Goal: Task Accomplishment & Management: Manage account settings

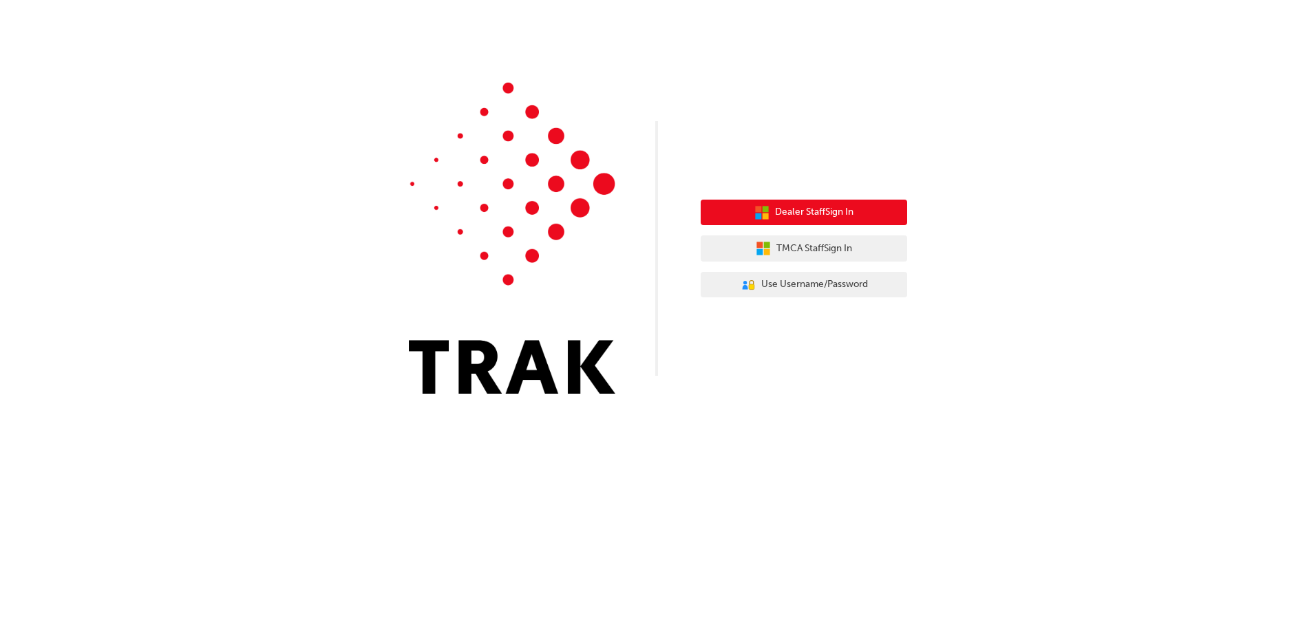
click at [817, 215] on span "Dealer Staff Sign In" at bounding box center [814, 212] width 78 height 16
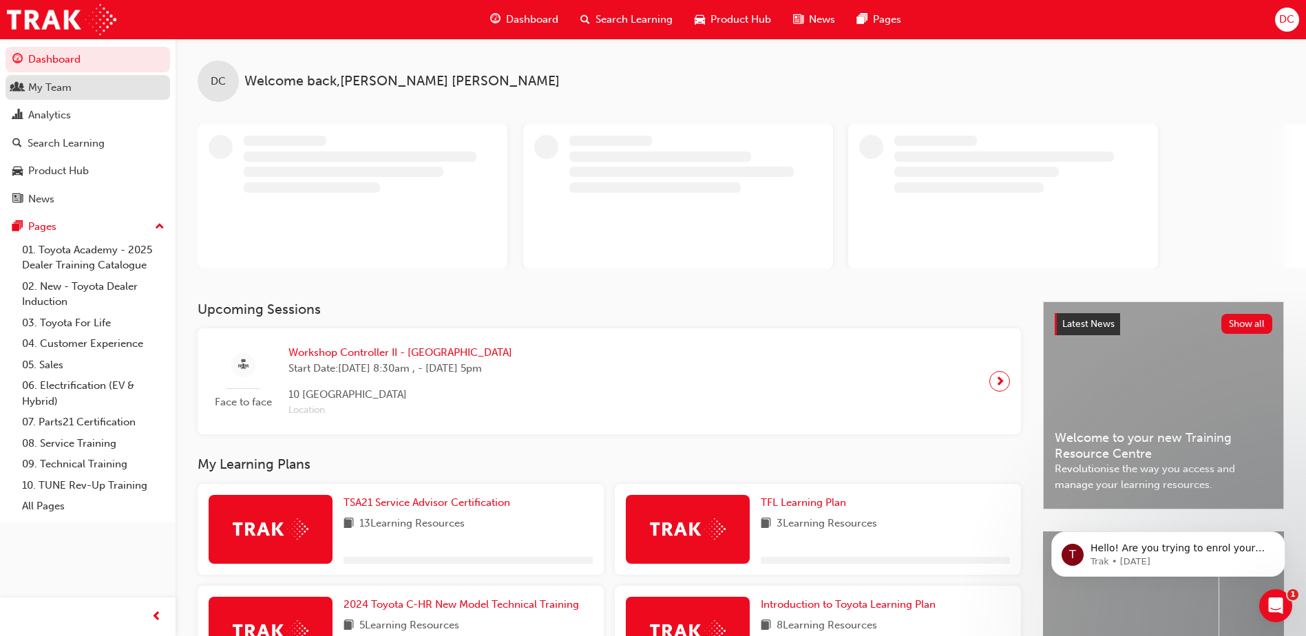
click at [42, 87] on div "My Team" at bounding box center [49, 88] width 43 height 16
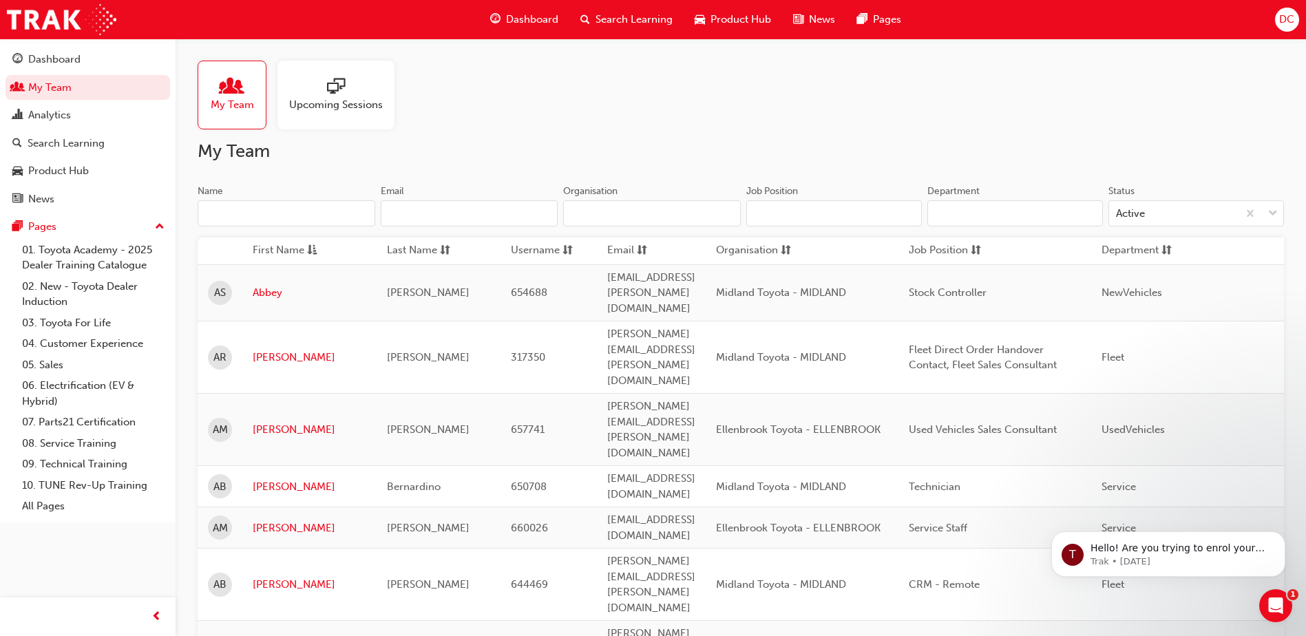
click at [591, 217] on input "Organisation" at bounding box center [652, 213] width 178 height 26
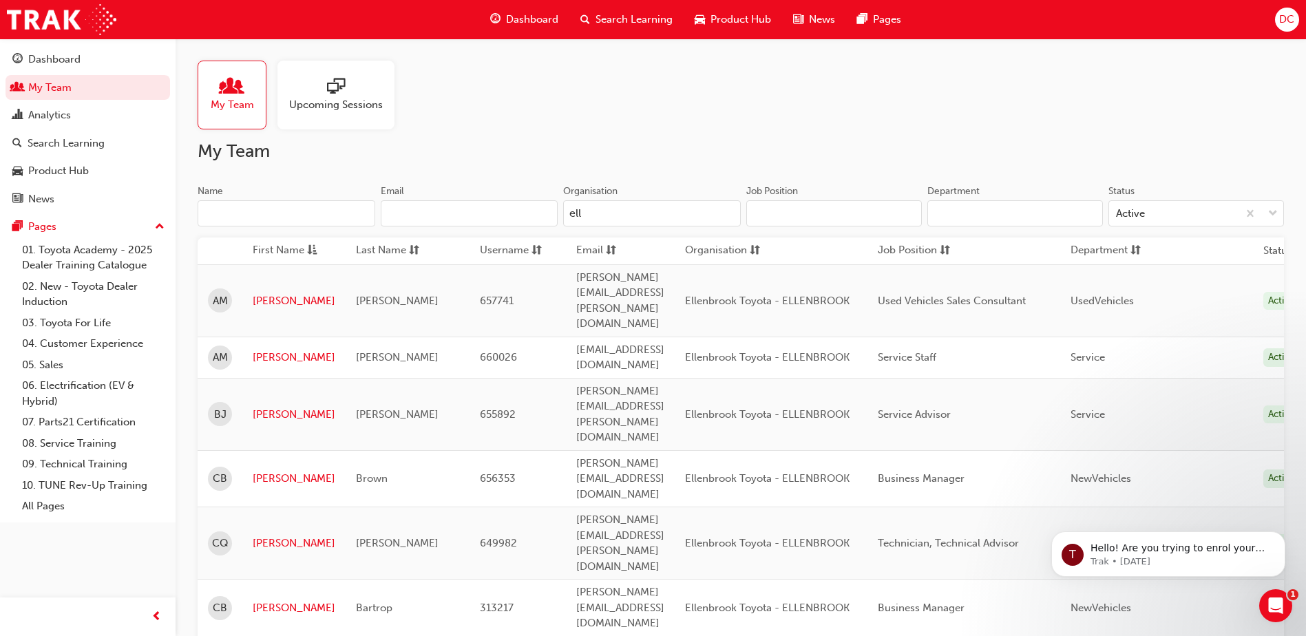
type input "ell"
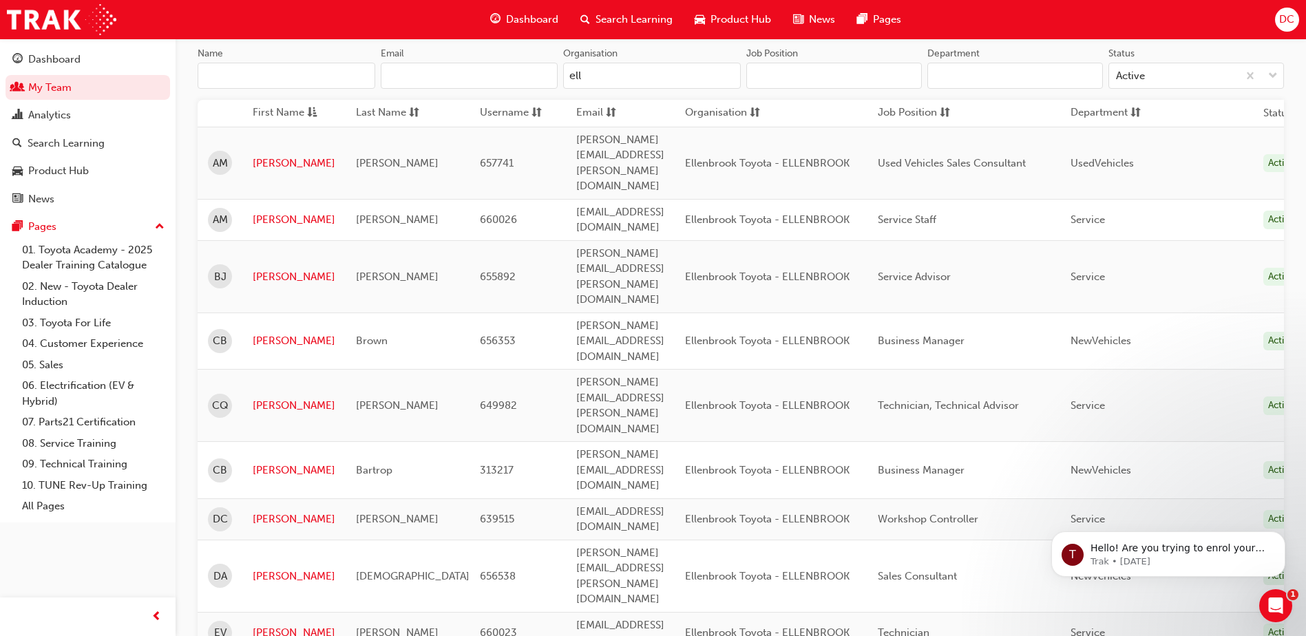
scroll to position [206, 0]
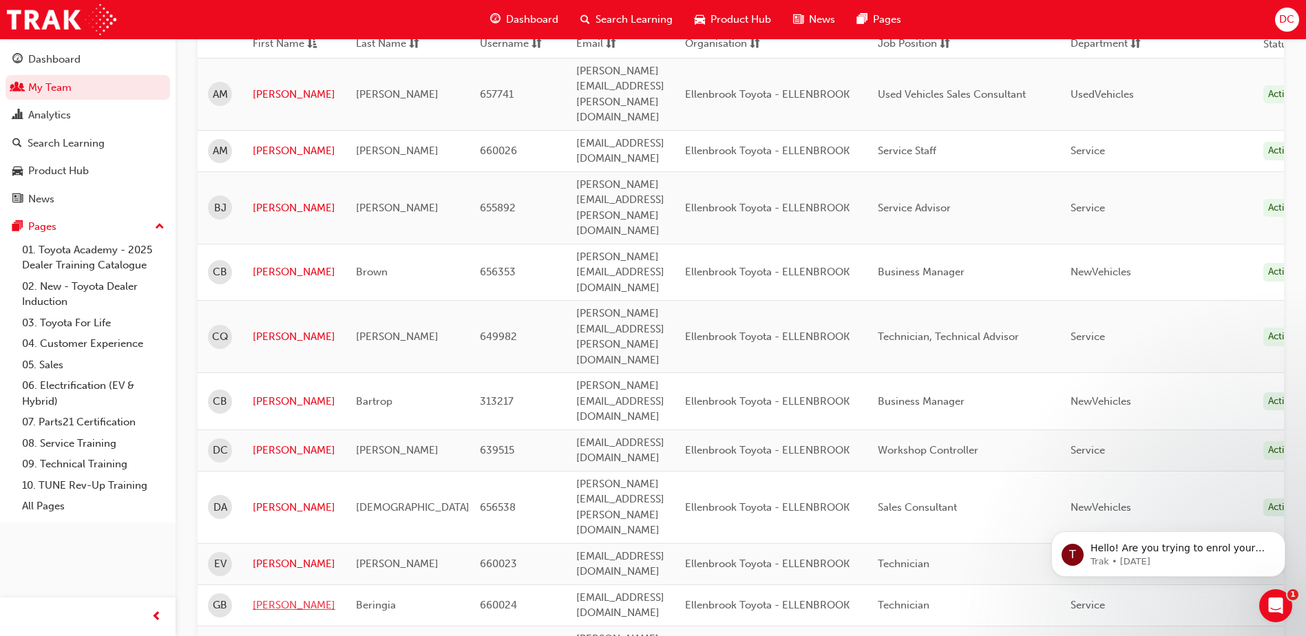
click at [275, 597] on link "Gilbert" at bounding box center [294, 605] width 83 height 16
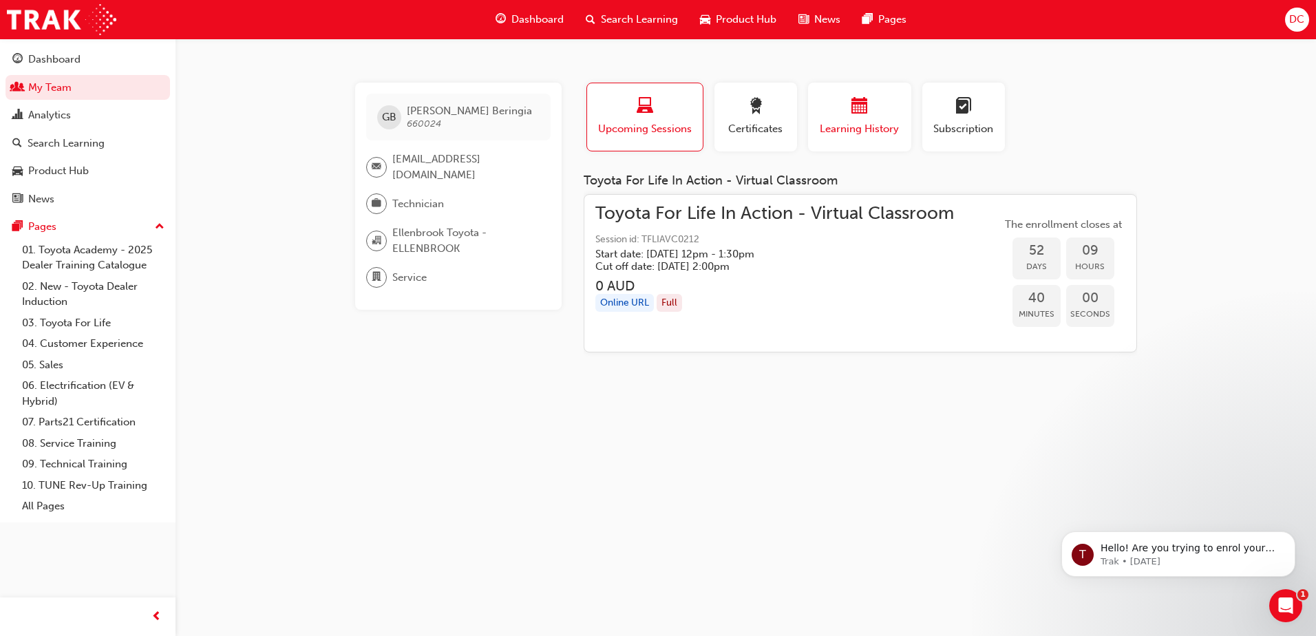
click at [850, 124] on span "Learning History" at bounding box center [859, 129] width 83 height 16
